Goal: Task Accomplishment & Management: Manage account settings

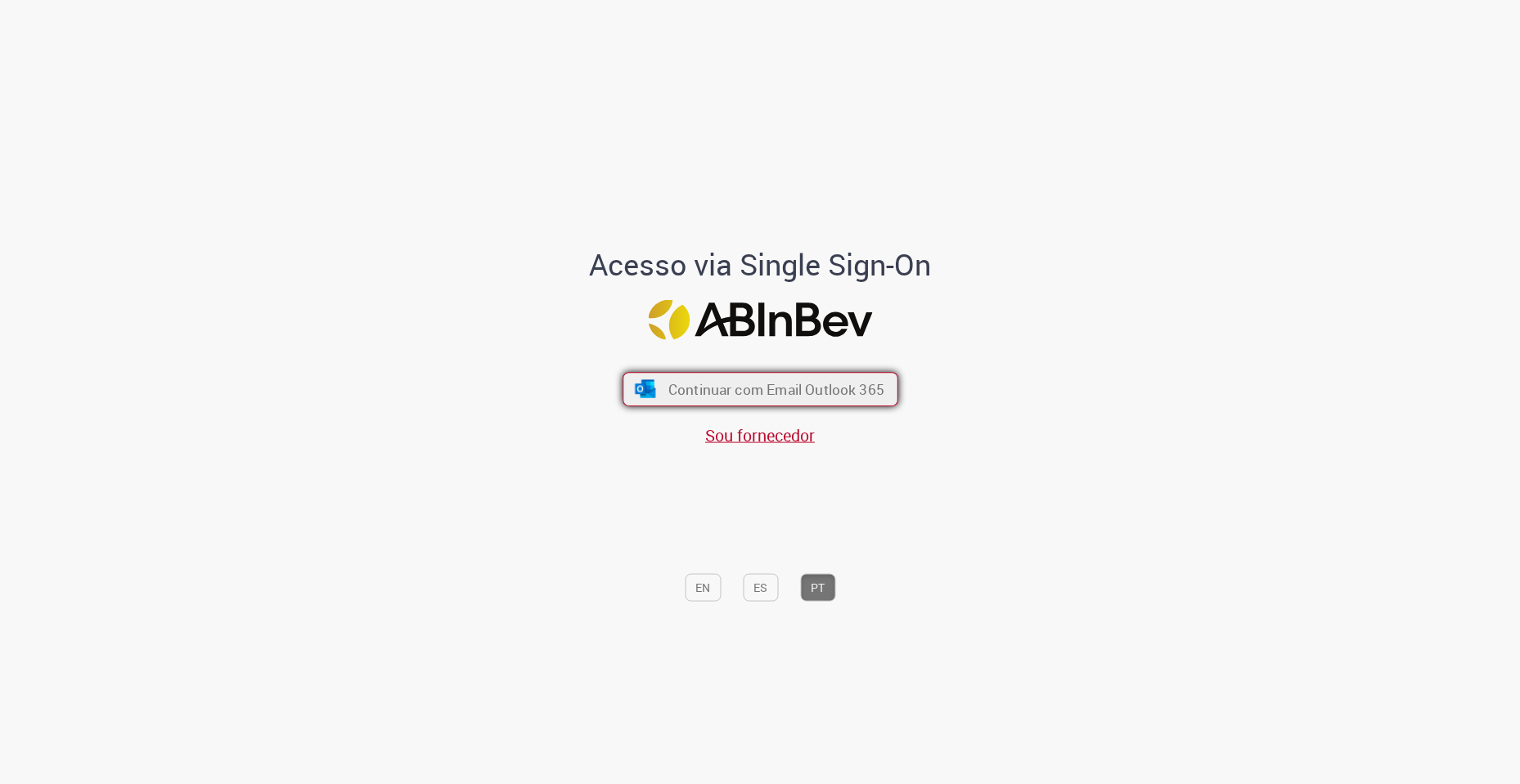
click at [764, 398] on span "Continuar com Email Outlook 365" at bounding box center [775, 389] width 216 height 19
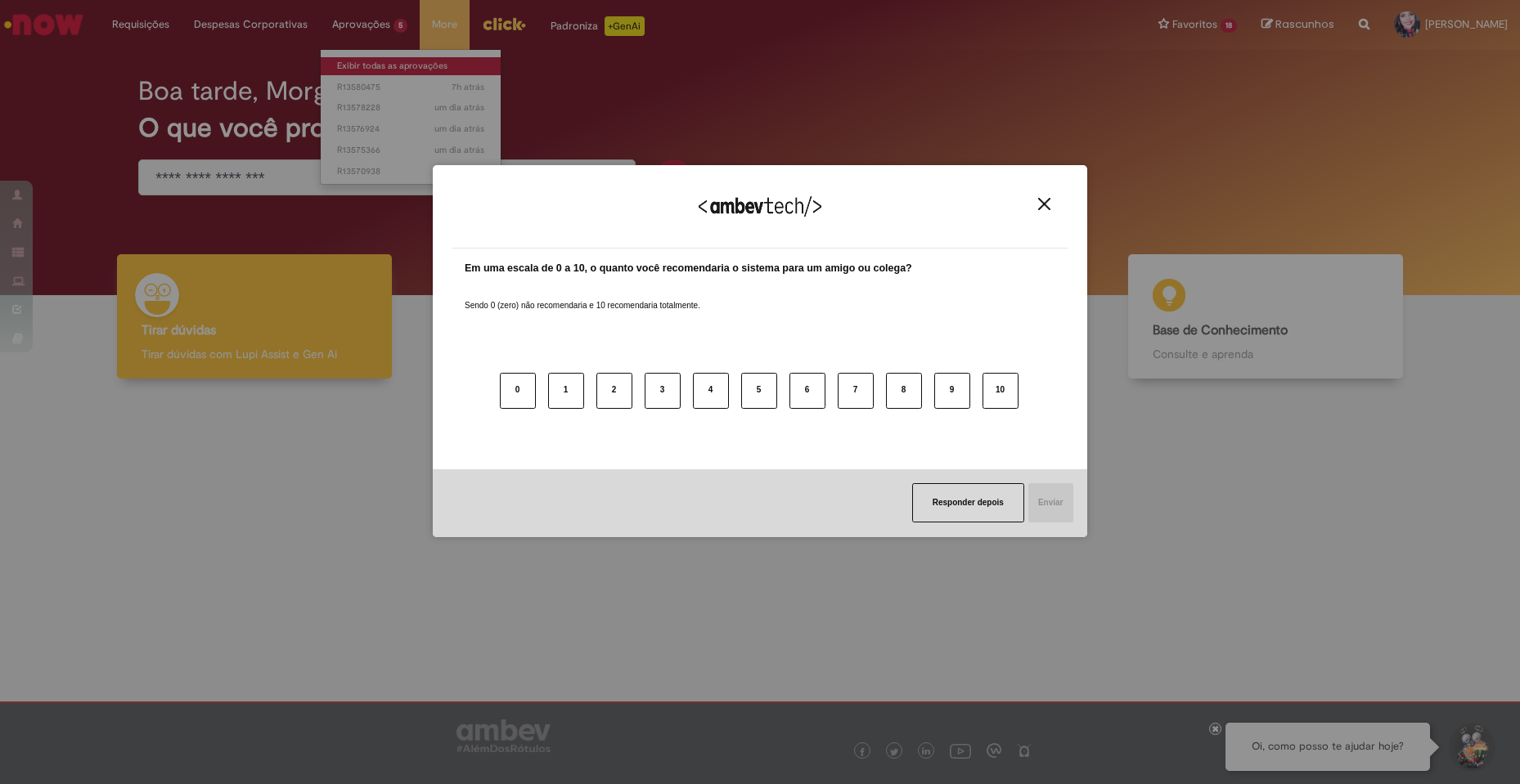
click at [355, 60] on div "Agradecemos seu feedback! Em uma escala de 0 a 10, o quanto você recomendaria o…" at bounding box center [760, 392] width 1520 height 784
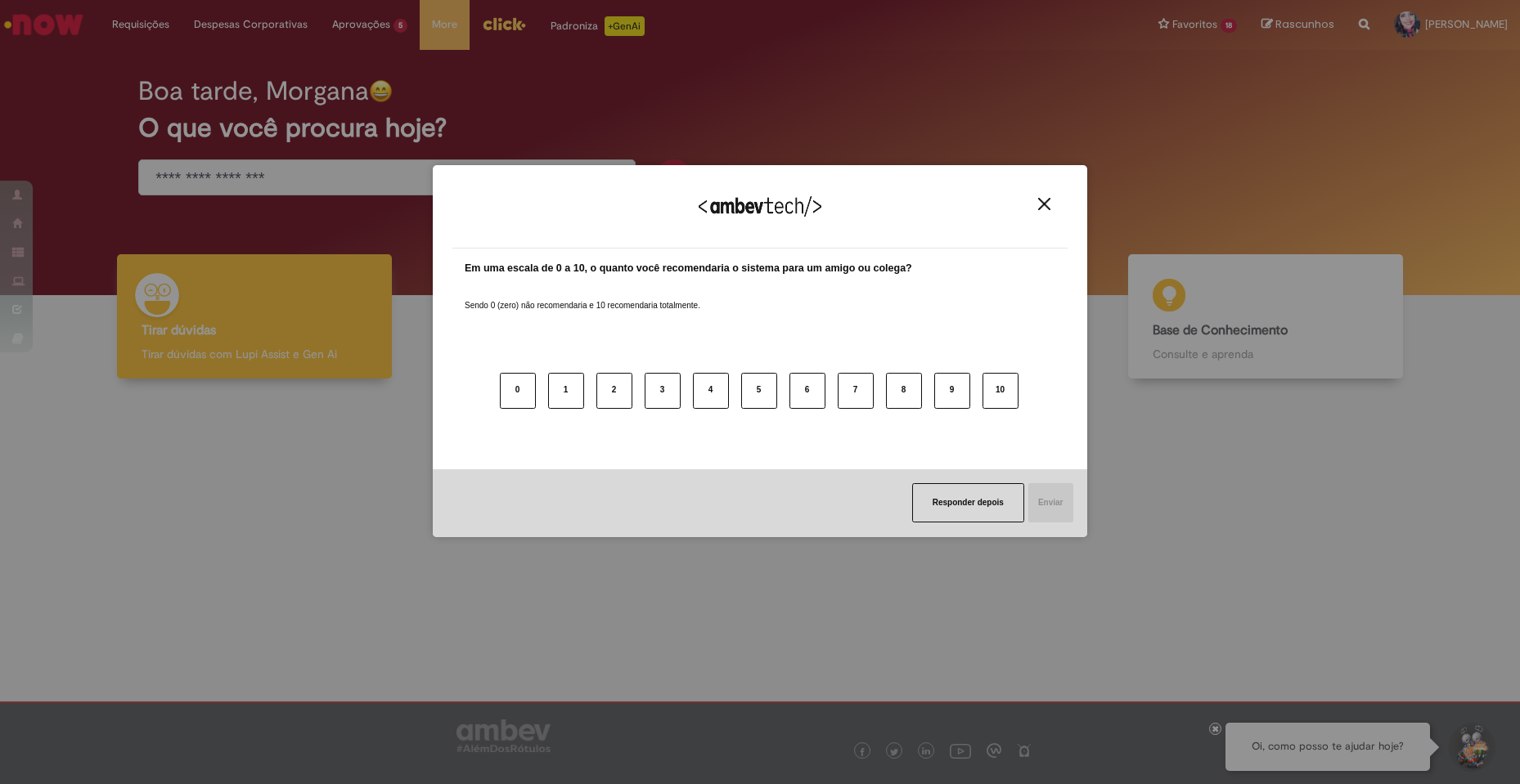
click at [1048, 202] on img "Close" at bounding box center [1044, 204] width 12 height 12
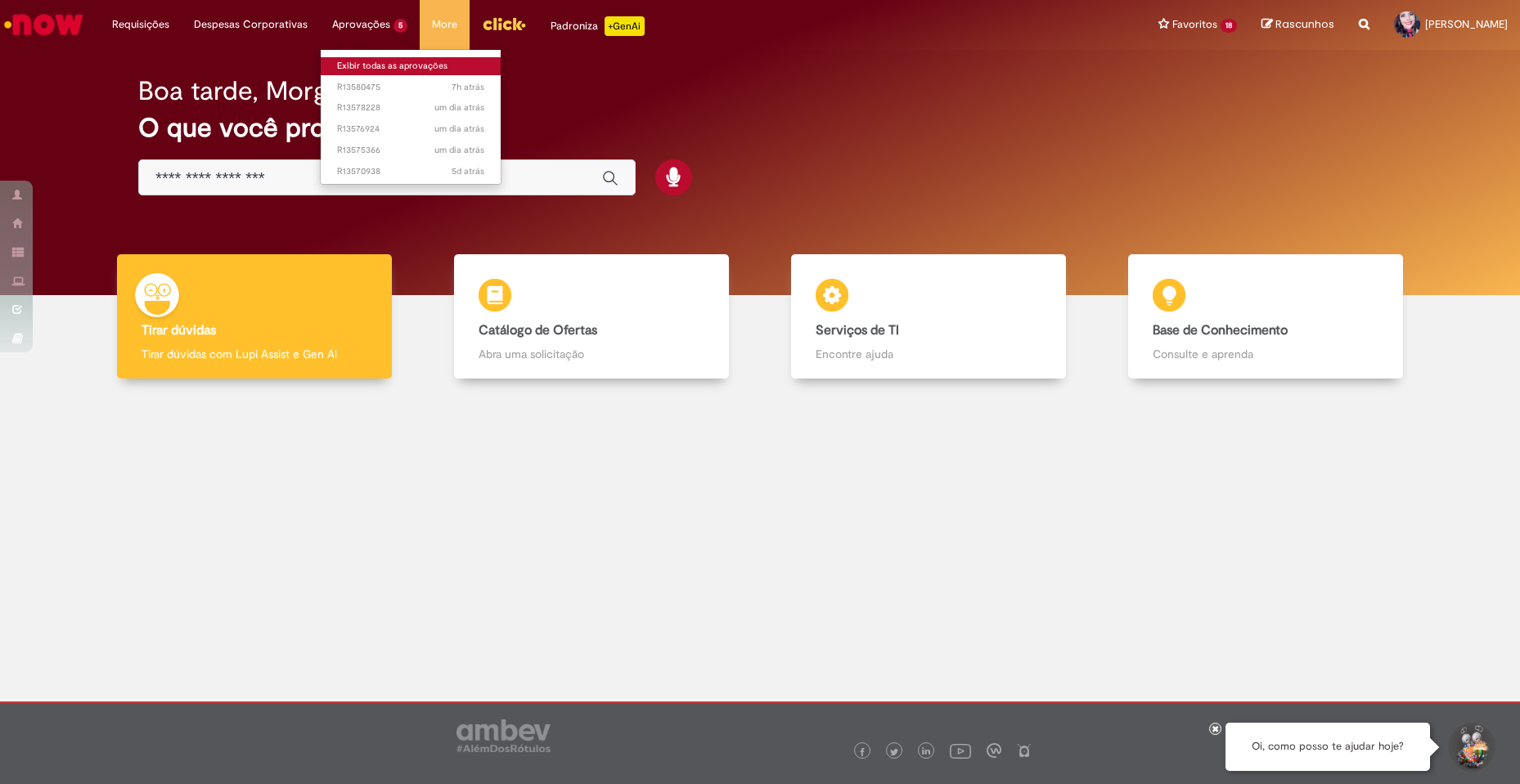
click at [374, 68] on link "Exibir todas as aprovações" at bounding box center [410, 66] width 180 height 18
